Goal: Task Accomplishment & Management: Manage account settings

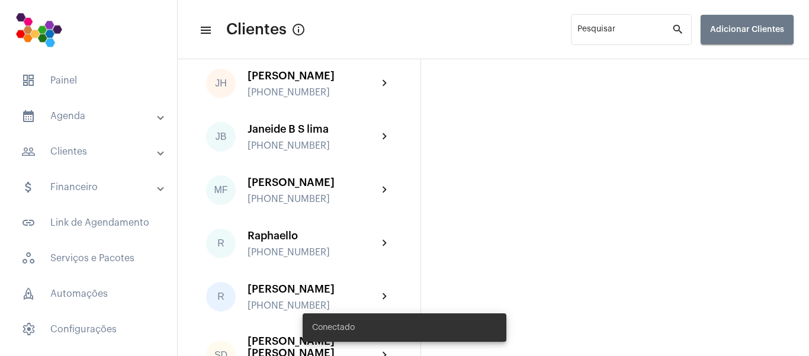
scroll to position [136, 0]
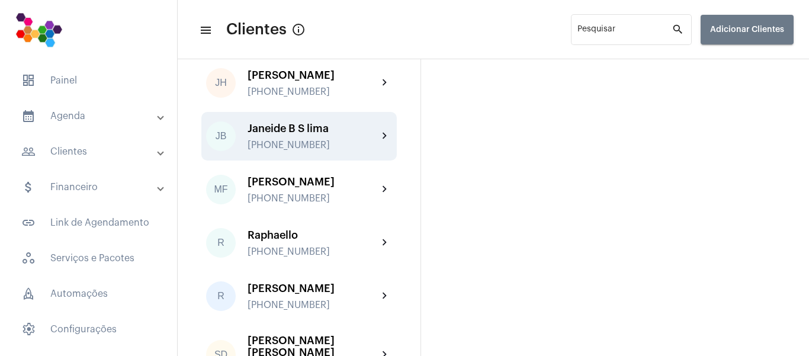
click at [344, 148] on div "Janeide [PERSON_NAME] [PHONE_NUMBER]" at bounding box center [313, 137] width 130 height 28
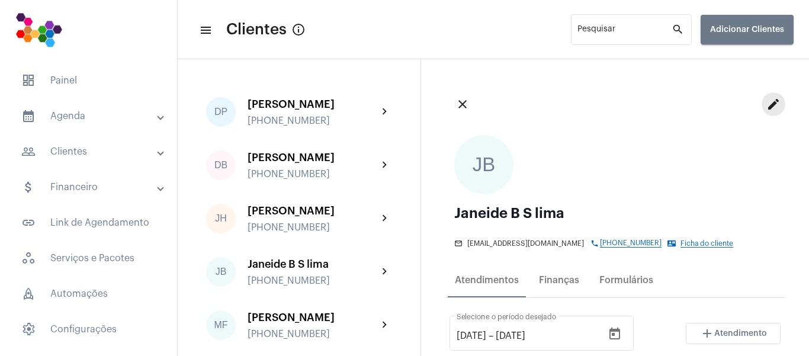
click at [767, 103] on mat-icon "edit" at bounding box center [774, 104] width 14 height 14
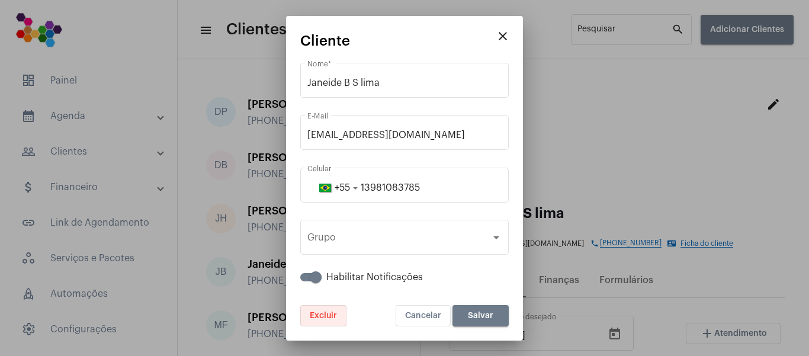
click at [337, 315] on span "Excluir" at bounding box center [323, 316] width 27 height 8
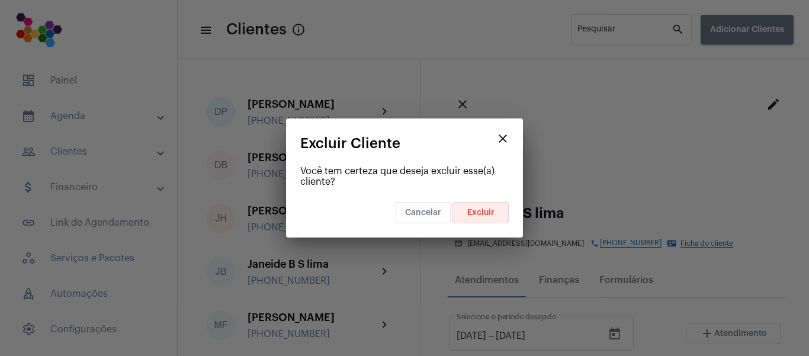
click at [478, 206] on button "Excluir" at bounding box center [481, 212] width 56 height 21
